Goal: Information Seeking & Learning: Learn about a topic

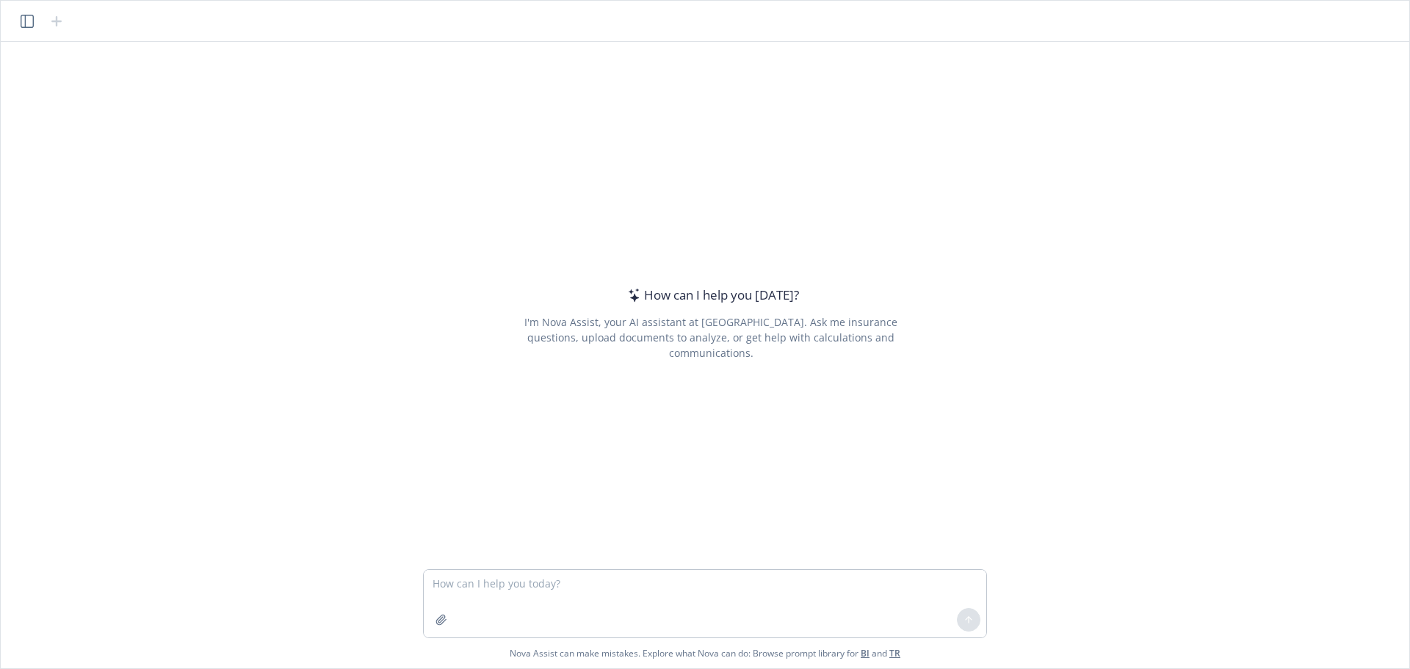
click at [497, 584] on textarea at bounding box center [705, 604] width 563 height 68
type textarea "Loremips D sitame consec ad elit sedd eiusmodtempor inci utlabo etd magnaaliqu:…"
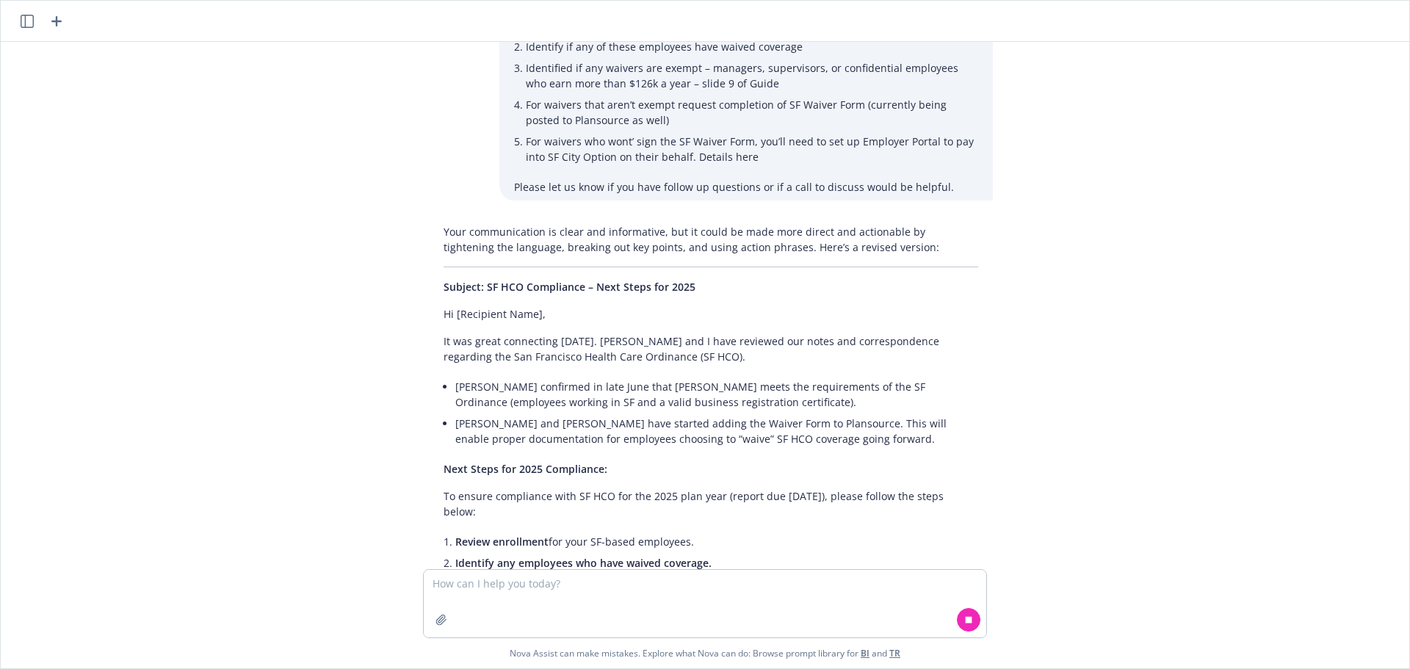
scroll to position [391, 0]
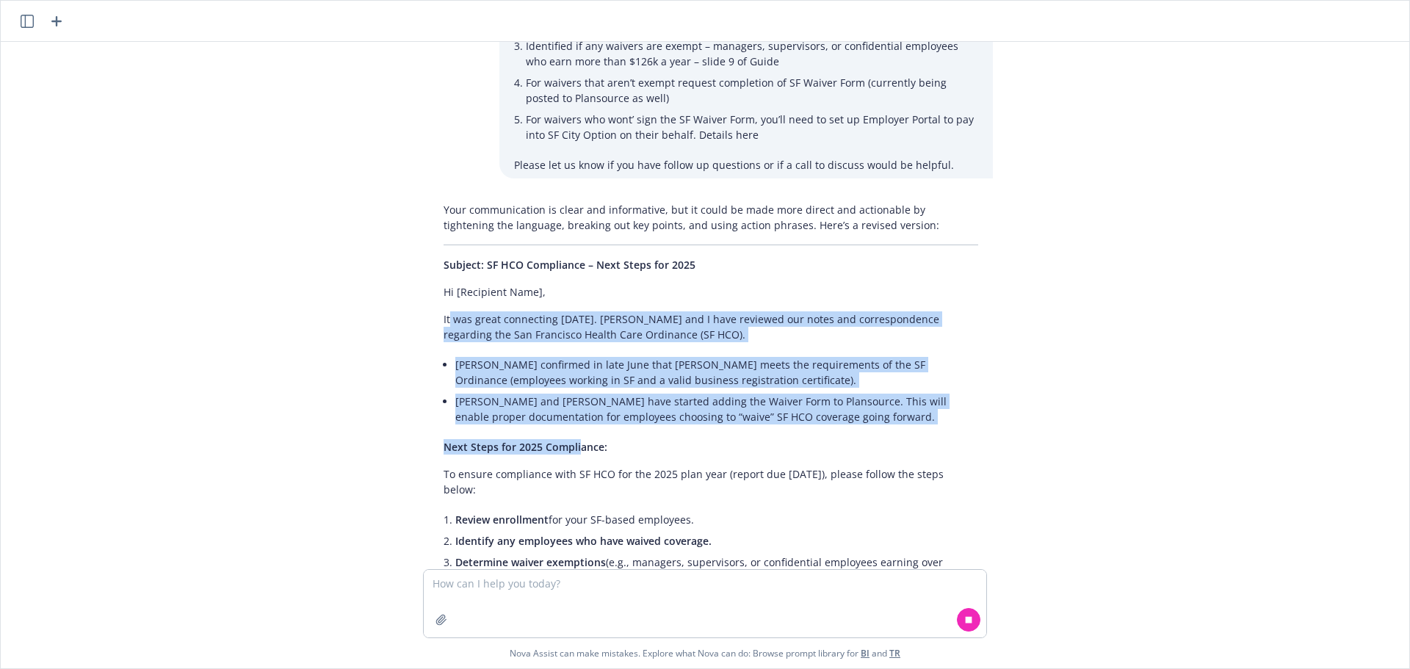
drag, startPoint x: 446, startPoint y: 294, endPoint x: 575, endPoint y: 407, distance: 171.3
click at [575, 407] on div "Your communication is clear and informative, but it could be made more direct a…" at bounding box center [711, 539] width 564 height 687
click at [879, 394] on li "[PERSON_NAME] and [PERSON_NAME] have started adding the Waiver Form to Plansour…" at bounding box center [716, 409] width 523 height 37
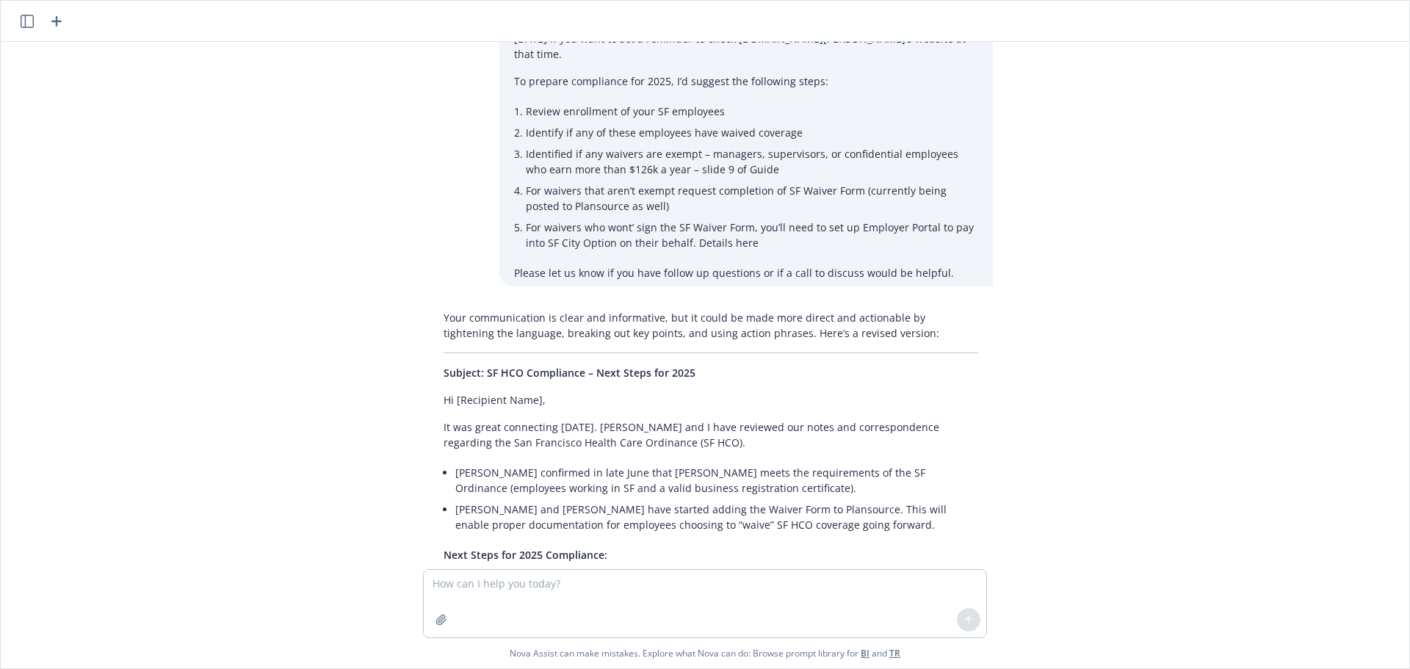
scroll to position [344, 0]
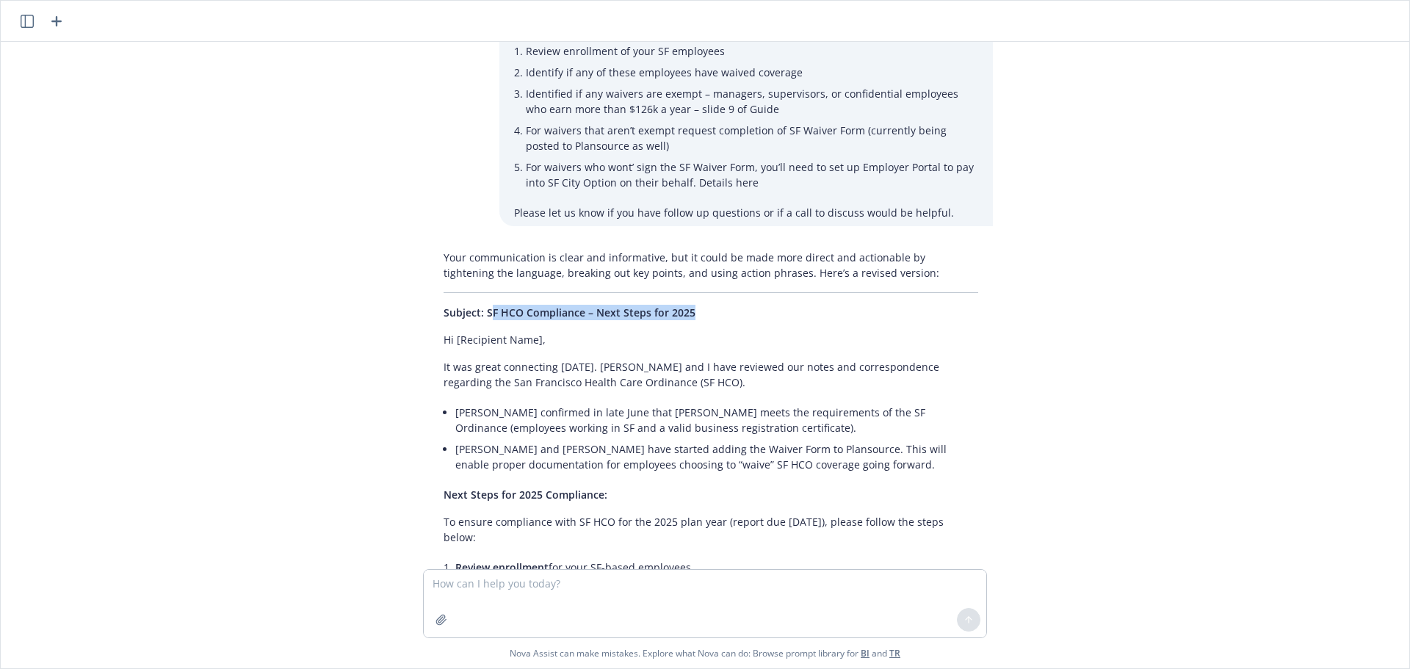
drag, startPoint x: 485, startPoint y: 285, endPoint x: 735, endPoint y: 292, distance: 249.8
drag, startPoint x: 726, startPoint y: 292, endPoint x: 704, endPoint y: 292, distance: 22.8
click at [700, 305] on p "Subject: SF HCO Compliance – Next Steps for 2025" at bounding box center [711, 312] width 535 height 15
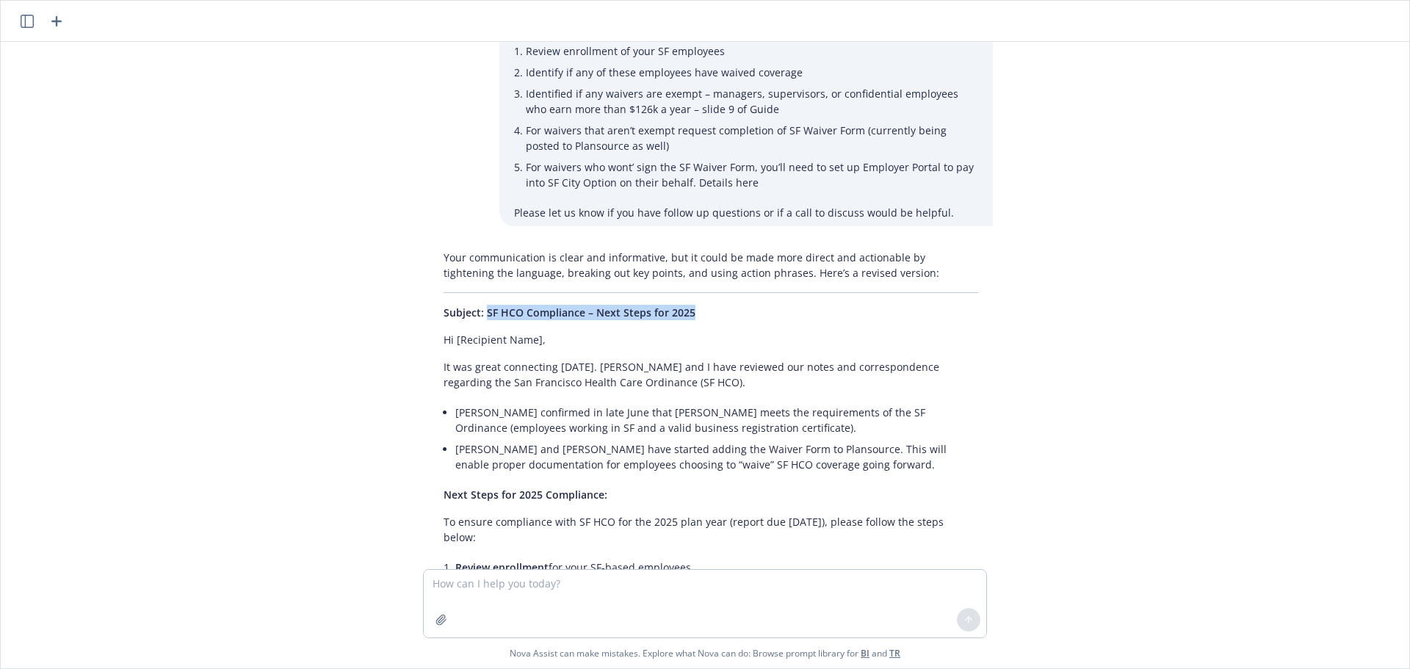
drag, startPoint x: 688, startPoint y: 276, endPoint x: 479, endPoint y: 284, distance: 209.5
click at [479, 305] on p "Subject: SF HCO Compliance – Next Steps for 2025" at bounding box center [711, 312] width 535 height 15
copy span "SF HCO Compliance – Next Steps for 2025"
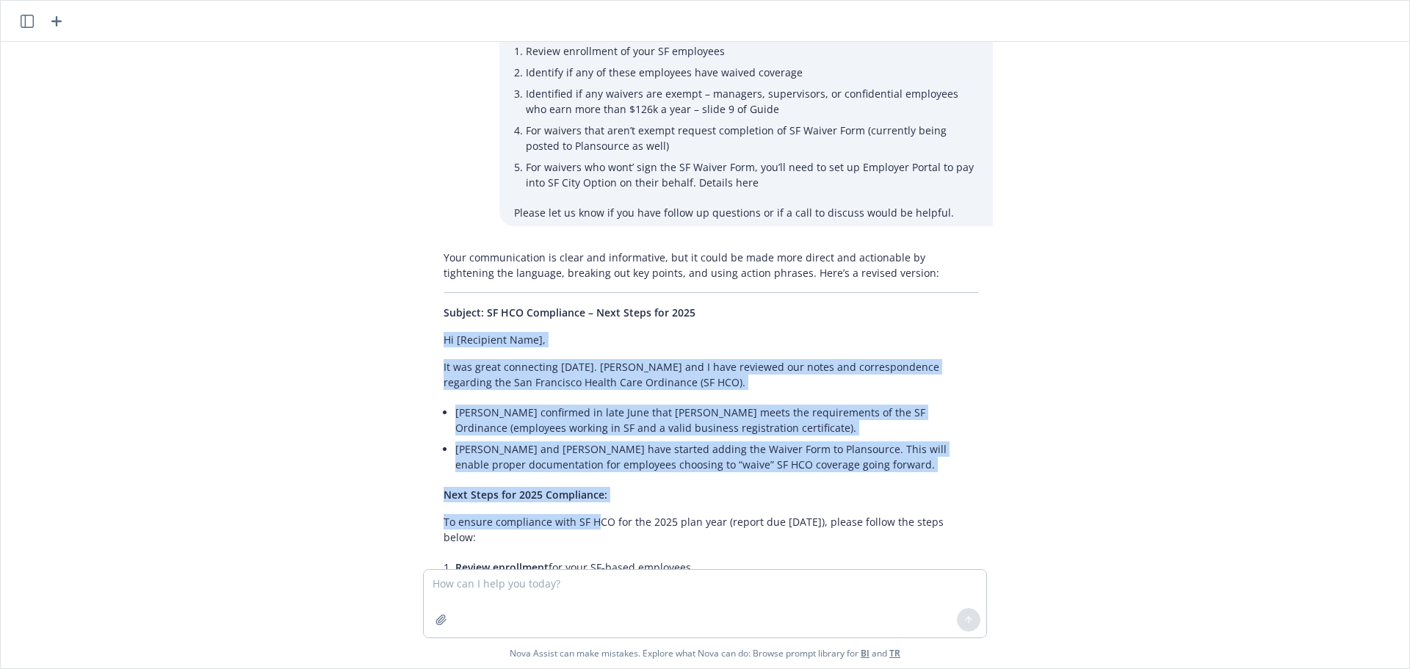
drag, startPoint x: 438, startPoint y: 311, endPoint x: 588, endPoint y: 488, distance: 231.9
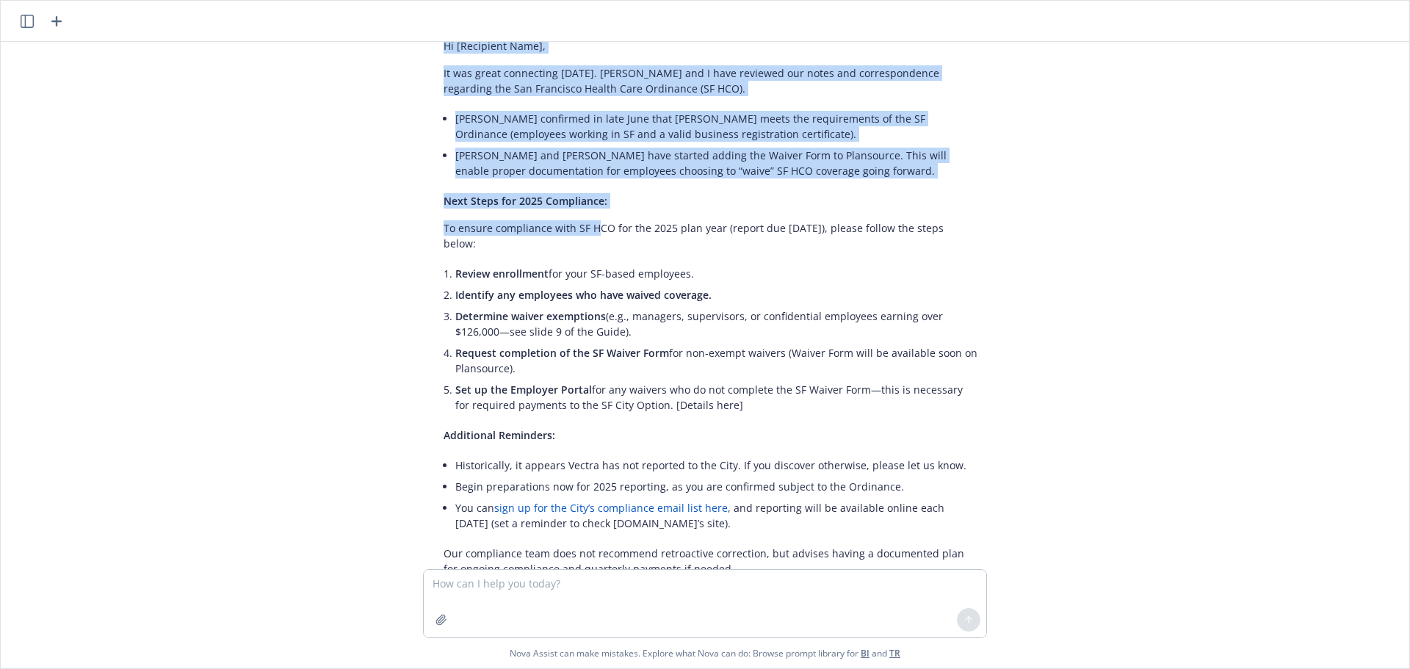
scroll to position [711, 0]
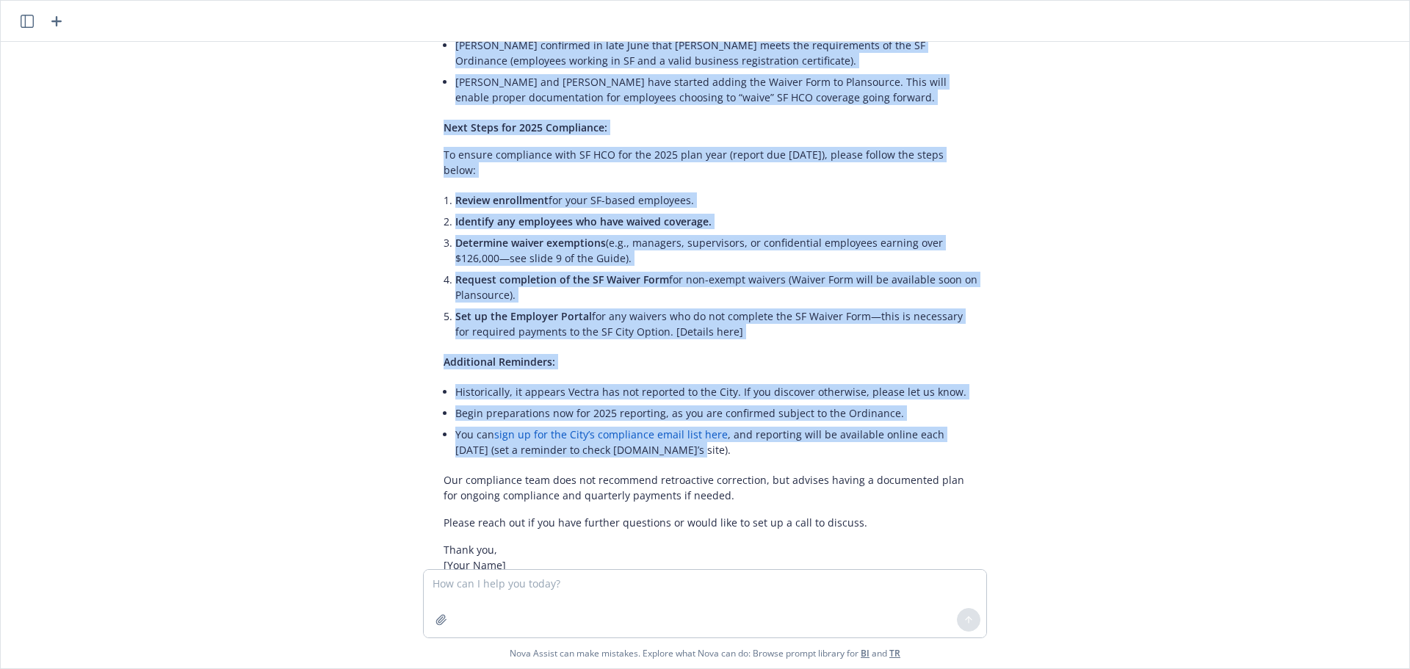
click at [649, 424] on li "You can sign up for the City’s compliance email list here , and reporting will …" at bounding box center [716, 442] width 523 height 37
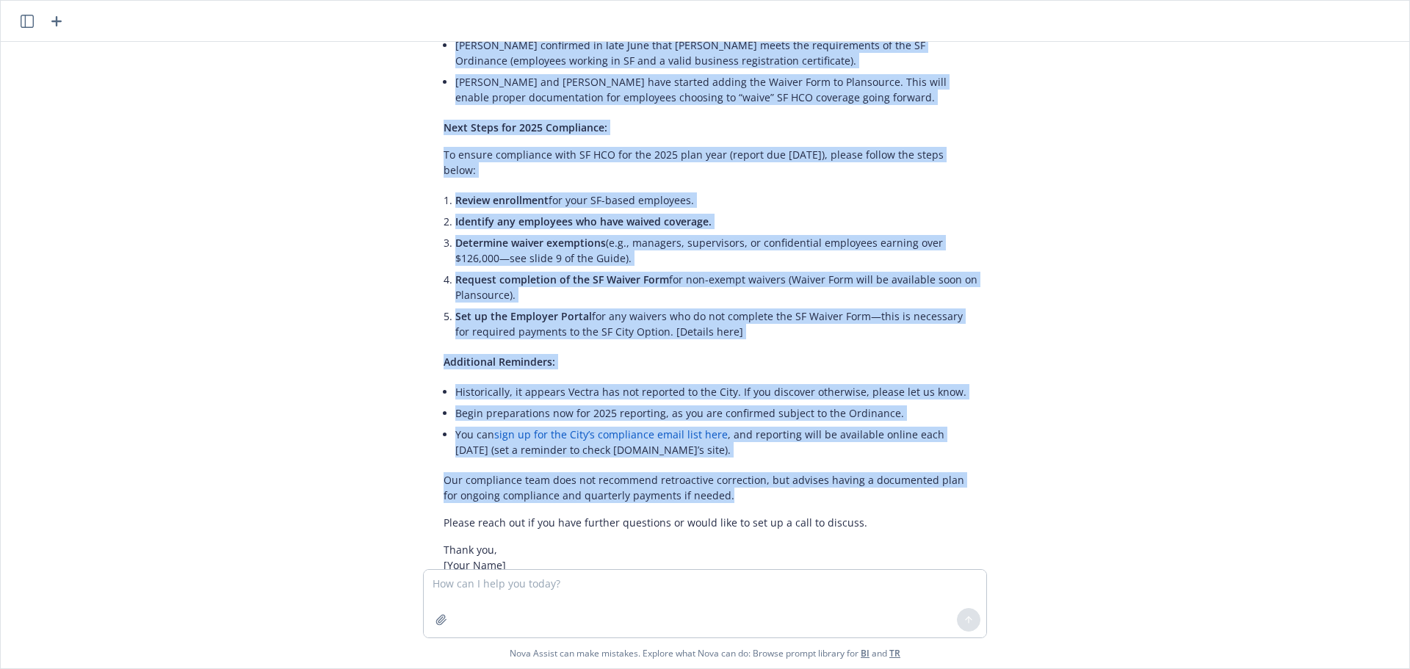
click at [713, 472] on p "Our compliance team does not recommend retroactive correction, but advises havi…" at bounding box center [711, 487] width 535 height 31
click at [867, 515] on p "Please reach out if you have further questions or would like to set up a call t…" at bounding box center [711, 522] width 535 height 15
copy div "Lo [Ipsumdolo Sita], Co adi elits doeiusmodt incididun. Utlabo etd M aliq enima…"
click at [804, 480] on div "Your communication is clear and informative, but it could be made more direct a…" at bounding box center [711, 331] width 564 height 908
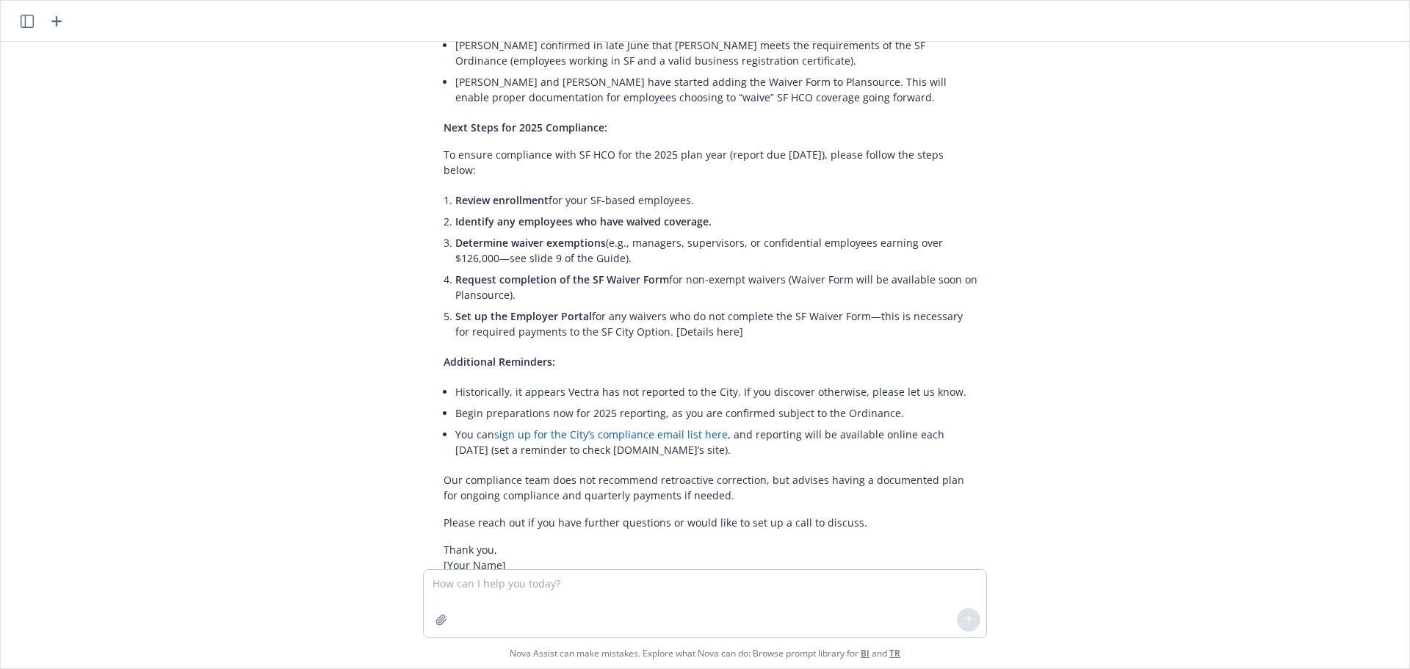
click at [597, 427] on link "sign up for the City’s compliance email list here" at bounding box center [611, 434] width 234 height 14
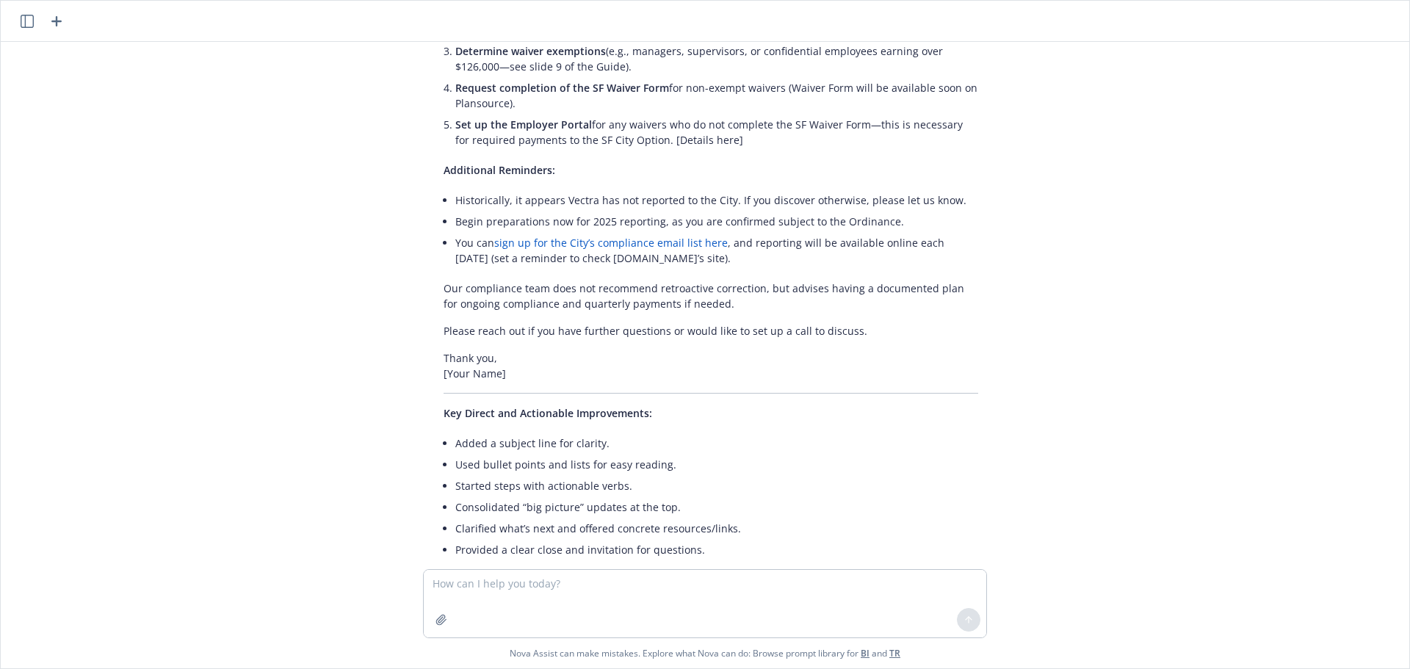
scroll to position [931, 0]
